Goal: Information Seeking & Learning: Learn about a topic

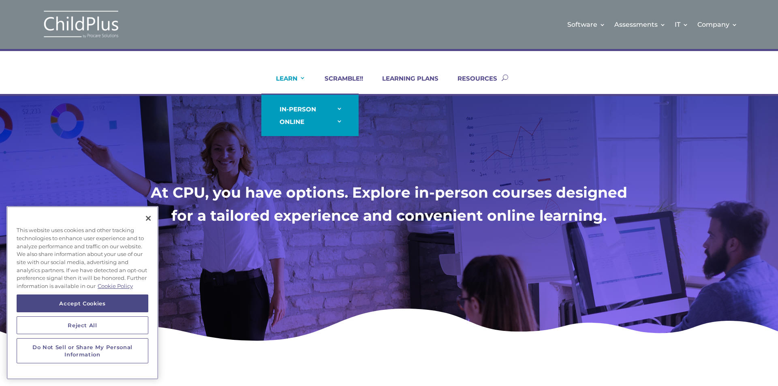
click at [297, 79] on link "LEARN" at bounding box center [286, 84] width 40 height 19
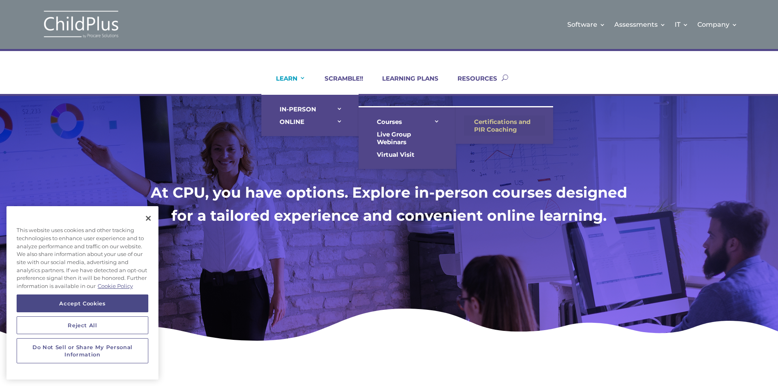
click at [507, 121] on link "Certifications and PIR Coaching" at bounding box center [504, 125] width 81 height 20
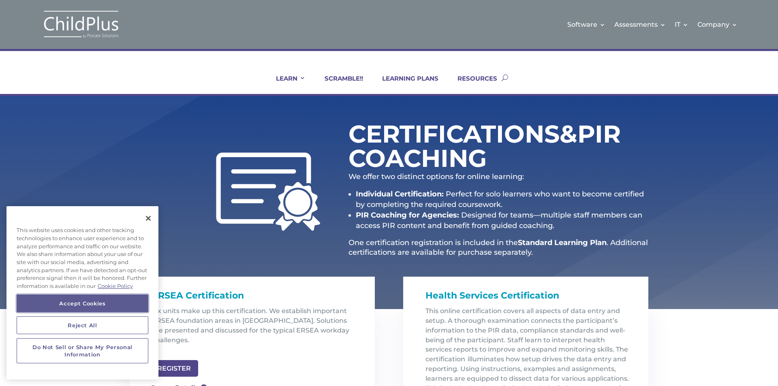
click at [116, 305] on button "Accept Cookies" at bounding box center [83, 304] width 132 height 18
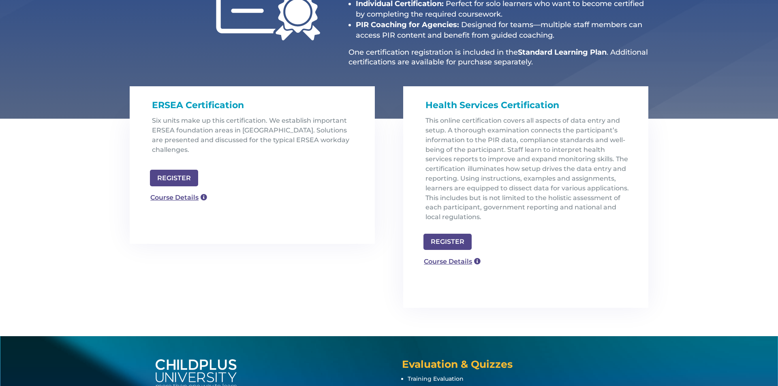
scroll to position [194, 0]
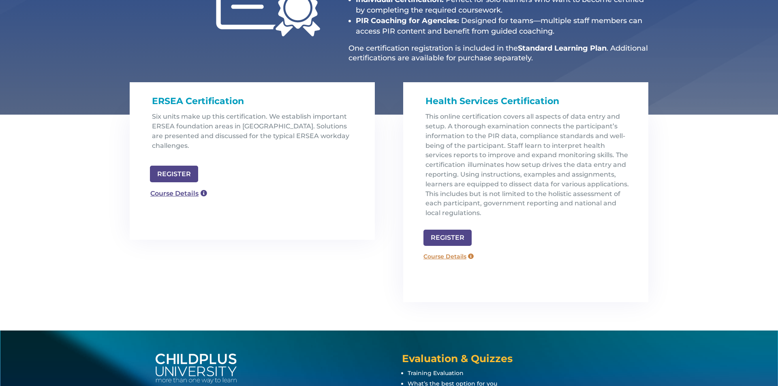
click at [454, 253] on link "Course Details" at bounding box center [448, 256] width 58 height 13
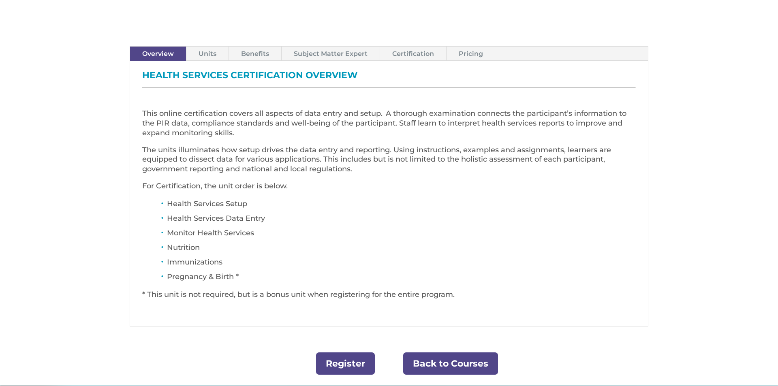
scroll to position [259, 0]
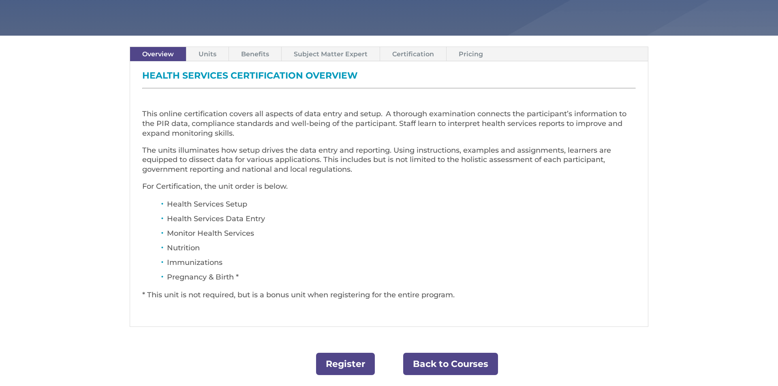
click at [462, 55] on link "Pricing" at bounding box center [470, 54] width 49 height 14
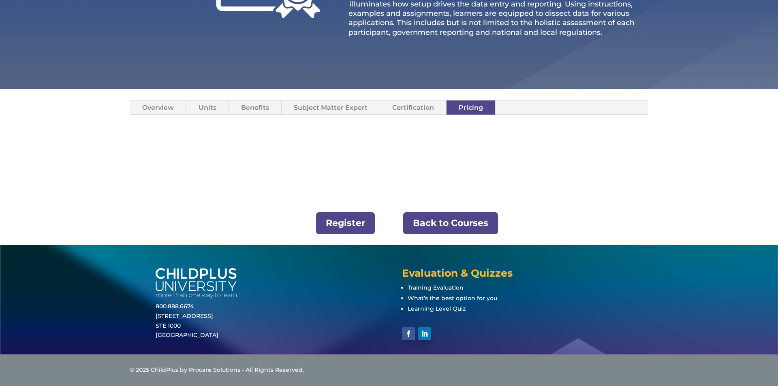
scroll to position [206, 0]
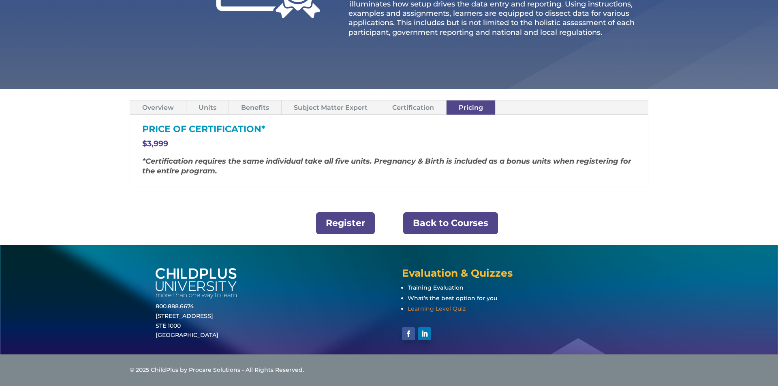
click at [446, 309] on span "Learning Level Quiz" at bounding box center [437, 308] width 58 height 7
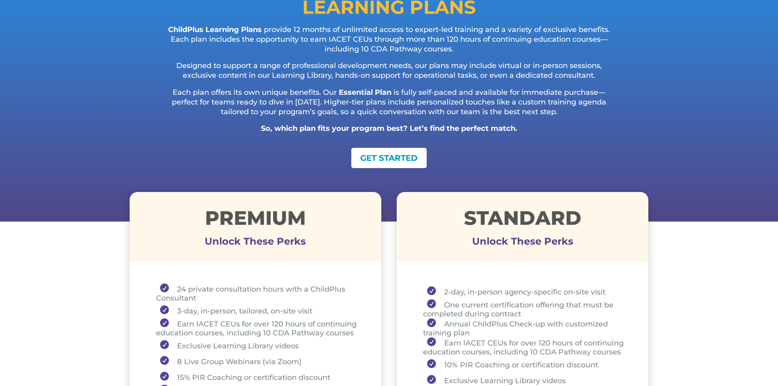
scroll to position [111, 0]
